Goal: Information Seeking & Learning: Learn about a topic

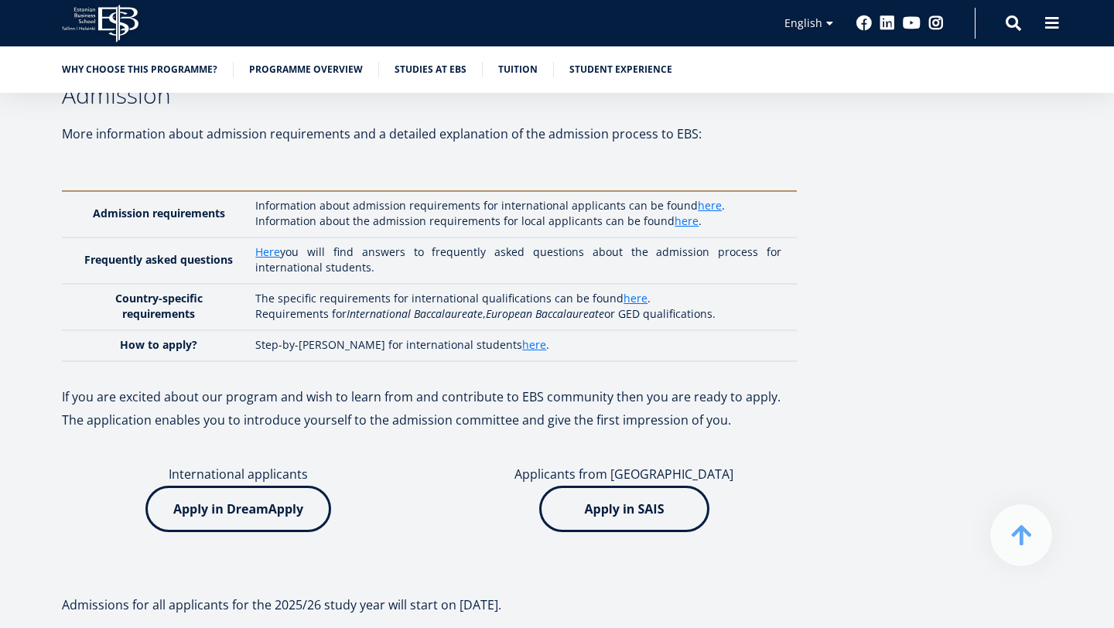
scroll to position [3641, 0]
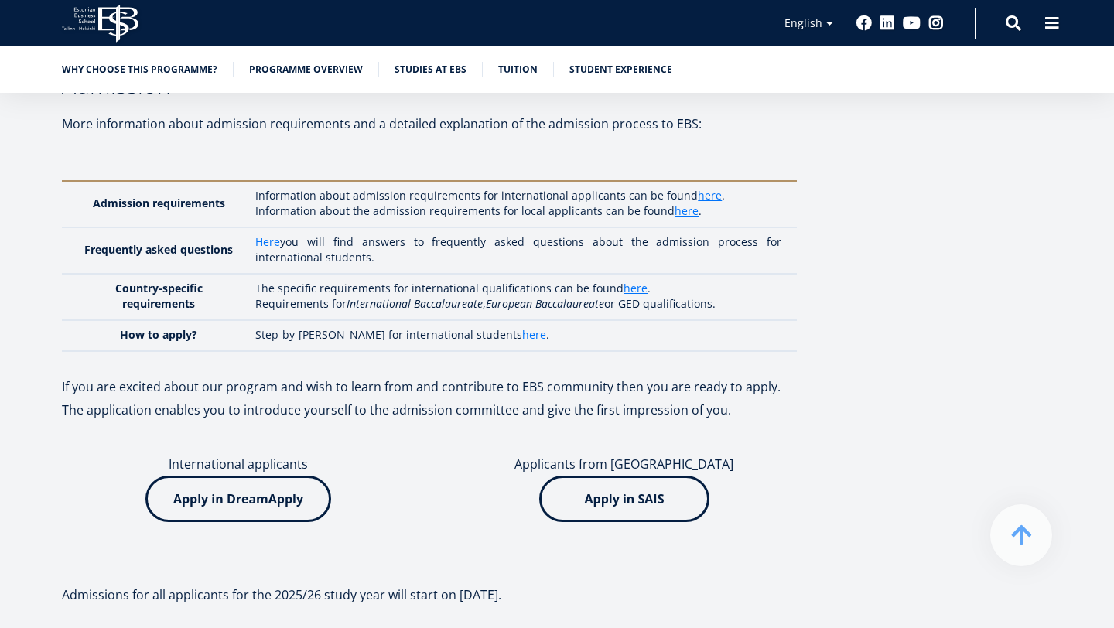
click at [258, 476] on img at bounding box center [238, 499] width 186 height 46
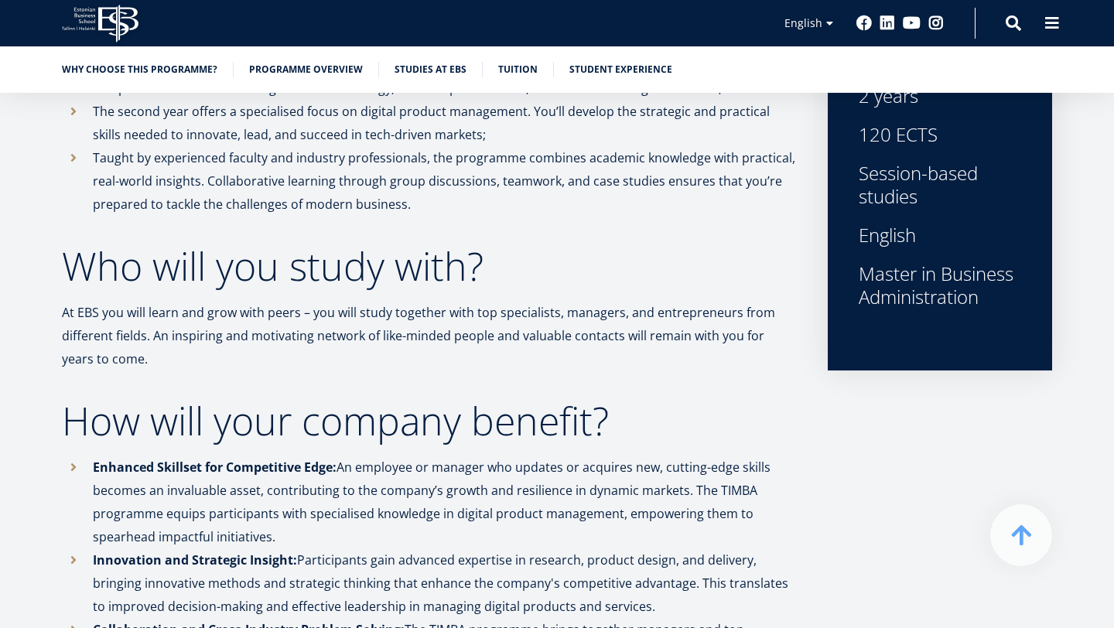
scroll to position [0, 0]
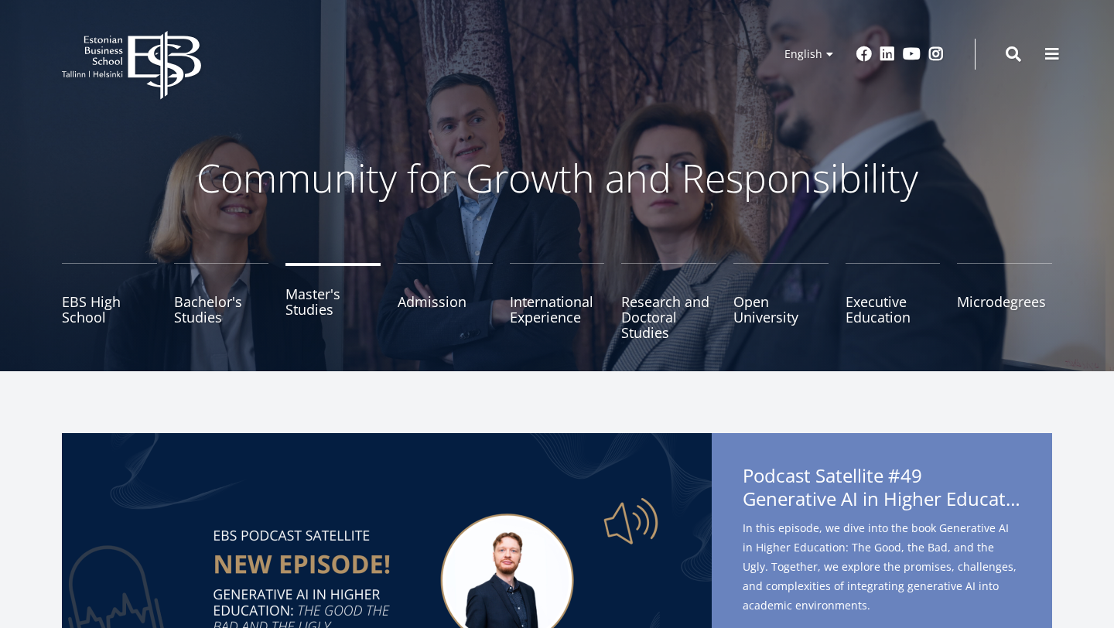
click at [333, 301] on link "Master's Studies" at bounding box center [333, 301] width 95 height 77
